Goal: Transaction & Acquisition: Obtain resource

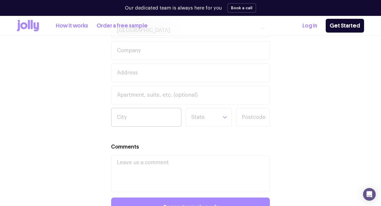
scroll to position [327, 0]
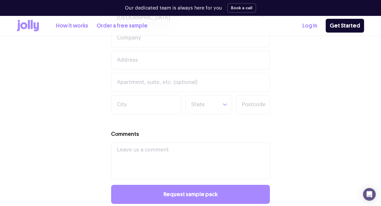
click at [69, 26] on link "How it works" at bounding box center [72, 25] width 32 height 9
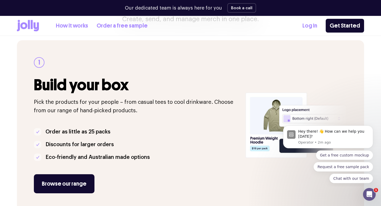
scroll to position [75, 0]
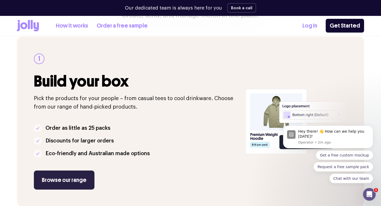
click at [74, 183] on link "Browse our range" at bounding box center [64, 179] width 61 height 19
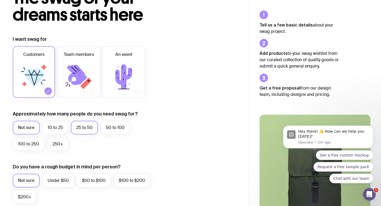
click at [80, 128] on label "25 to 50" at bounding box center [84, 128] width 27 height 14
click at [0, 0] on input "25 to 50" at bounding box center [0, 0] width 0 height 0
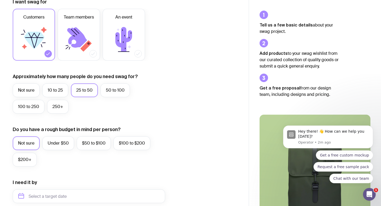
scroll to position [97, 0]
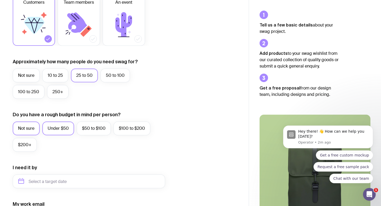
click at [63, 127] on label "Under $50" at bounding box center [58, 128] width 32 height 14
click at [0, 0] on input "Under $50" at bounding box center [0, 0] width 0 height 0
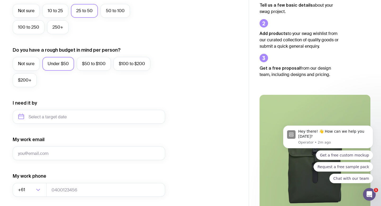
scroll to position [166, 0]
